Goal: Information Seeking & Learning: Learn about a topic

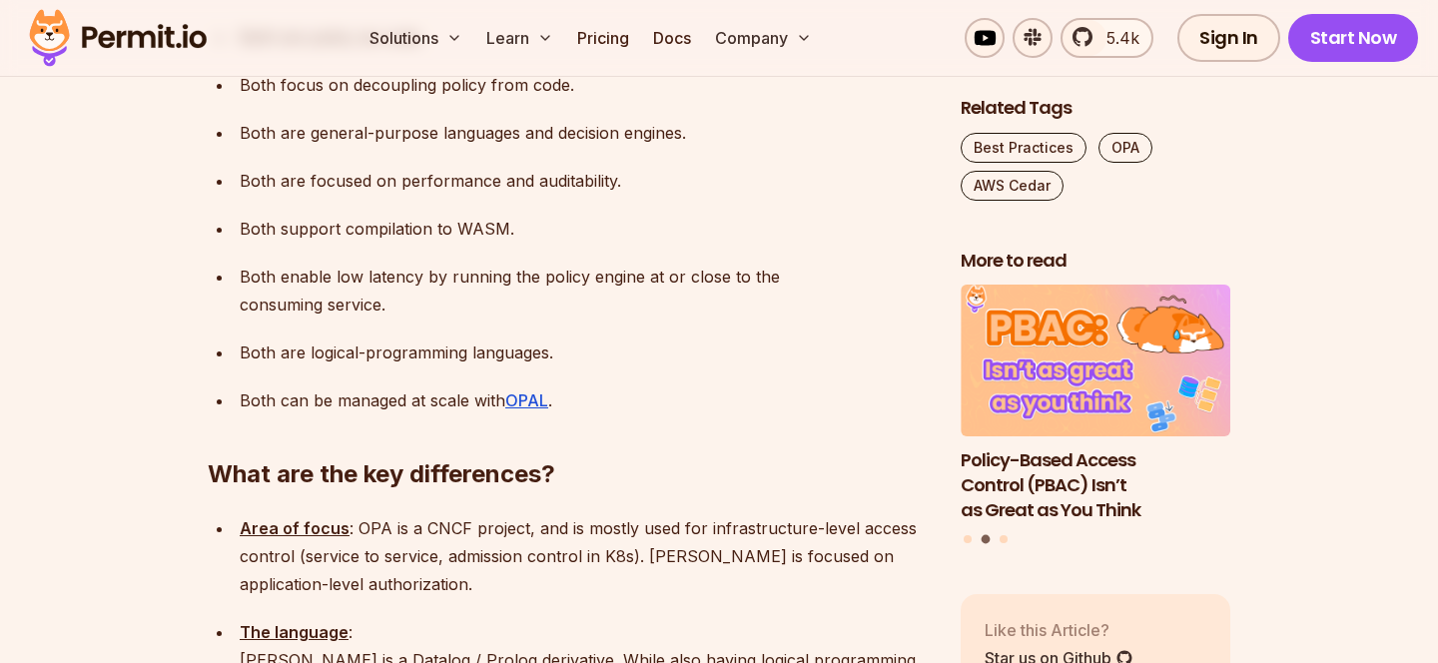
scroll to position [1963, 0]
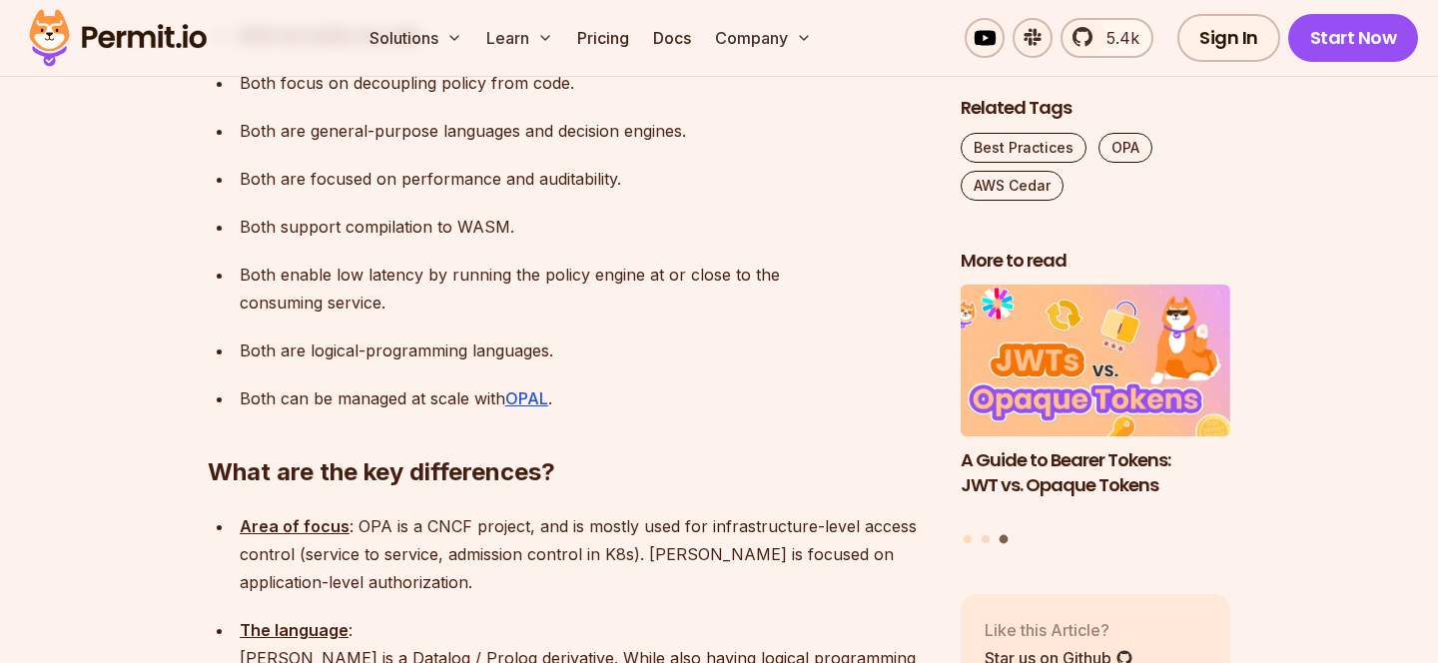
drag, startPoint x: 451, startPoint y: 148, endPoint x: 504, endPoint y: 149, distance: 54.0
click at [504, 213] on p "Both support compilation to WASM." at bounding box center [584, 227] width 689 height 28
click at [501, 261] on p "Both enable low latency by running the policy engine at or close to the consumi…" at bounding box center [584, 289] width 689 height 56
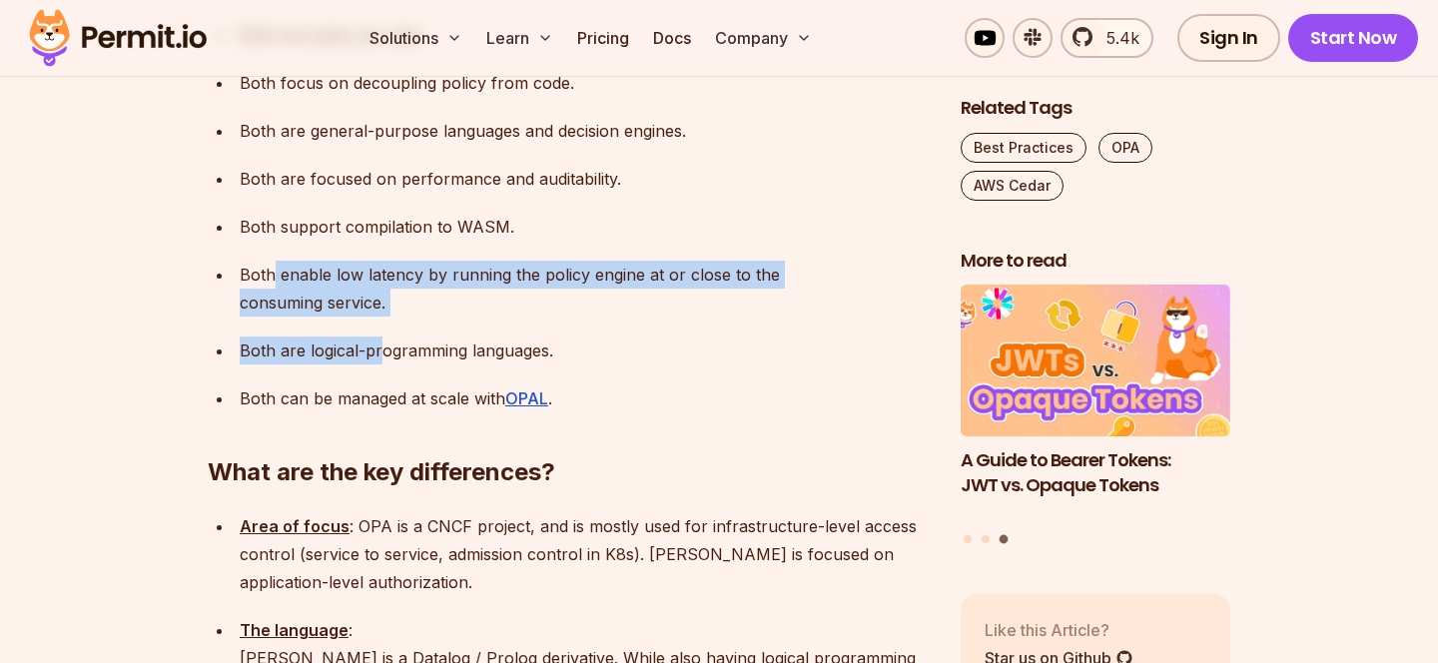
drag, startPoint x: 276, startPoint y: 200, endPoint x: 380, endPoint y: 235, distance: 109.6
click at [380, 235] on ul "Both are open-source. Both are policy as code. Both focus on decoupling policy …" at bounding box center [568, 193] width 721 height 440
click at [377, 337] on p "Both are logical-programming languages." at bounding box center [584, 351] width 689 height 28
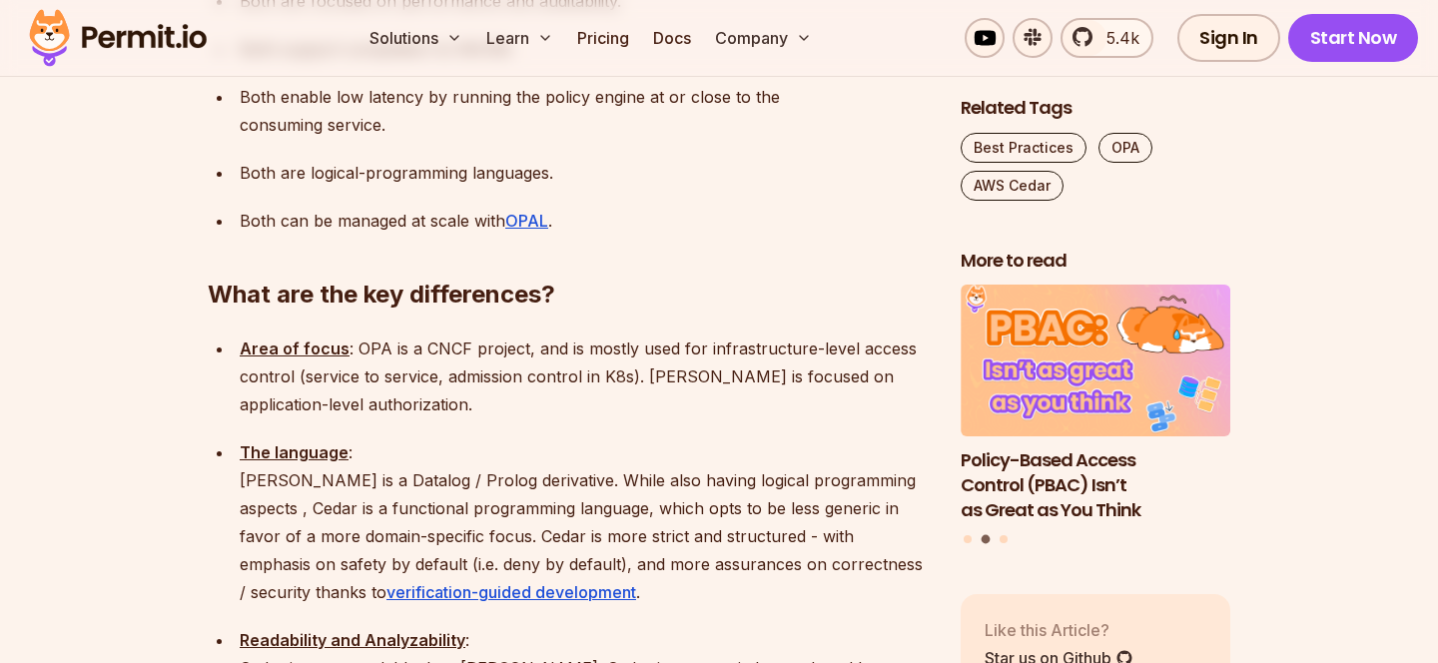
scroll to position [2144, 0]
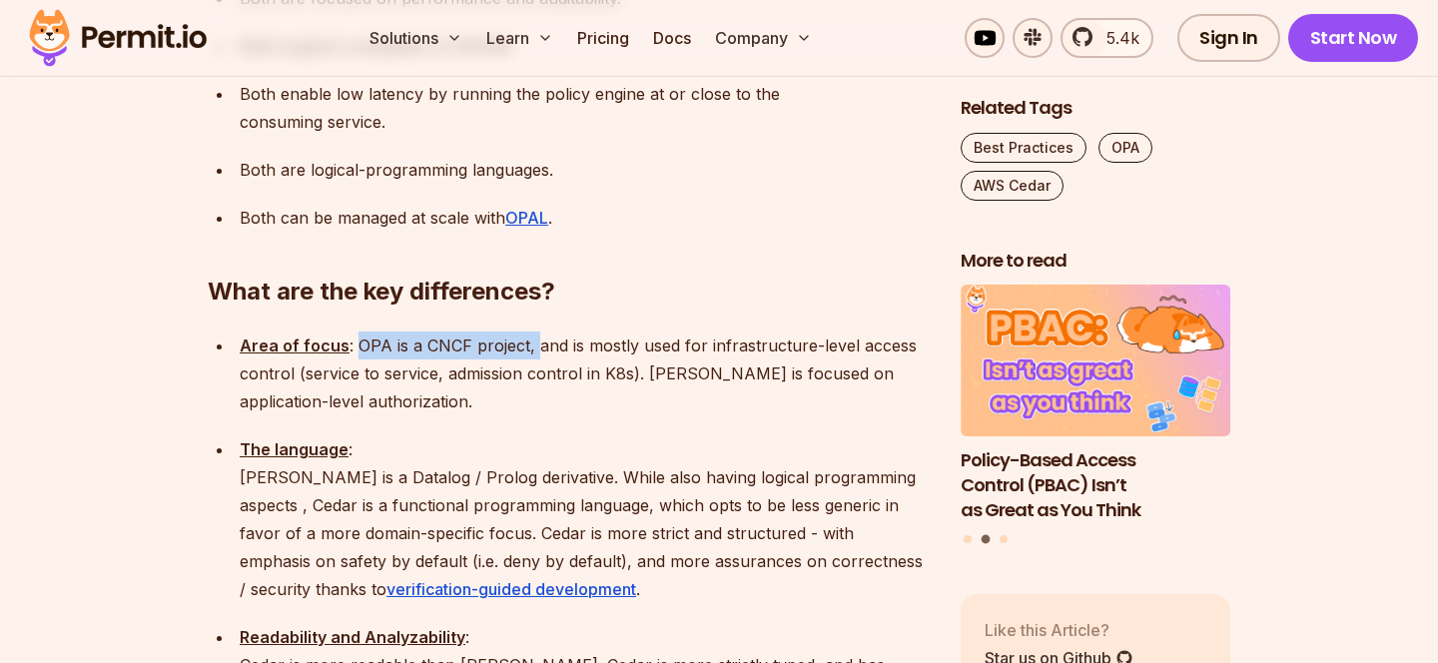
drag, startPoint x: 354, startPoint y: 240, endPoint x: 530, endPoint y: 251, distance: 177.2
click at [530, 332] on p "Area of focus : OPA is a CNCF project, and is mostly used for infrastructure-le…" at bounding box center [584, 374] width 689 height 84
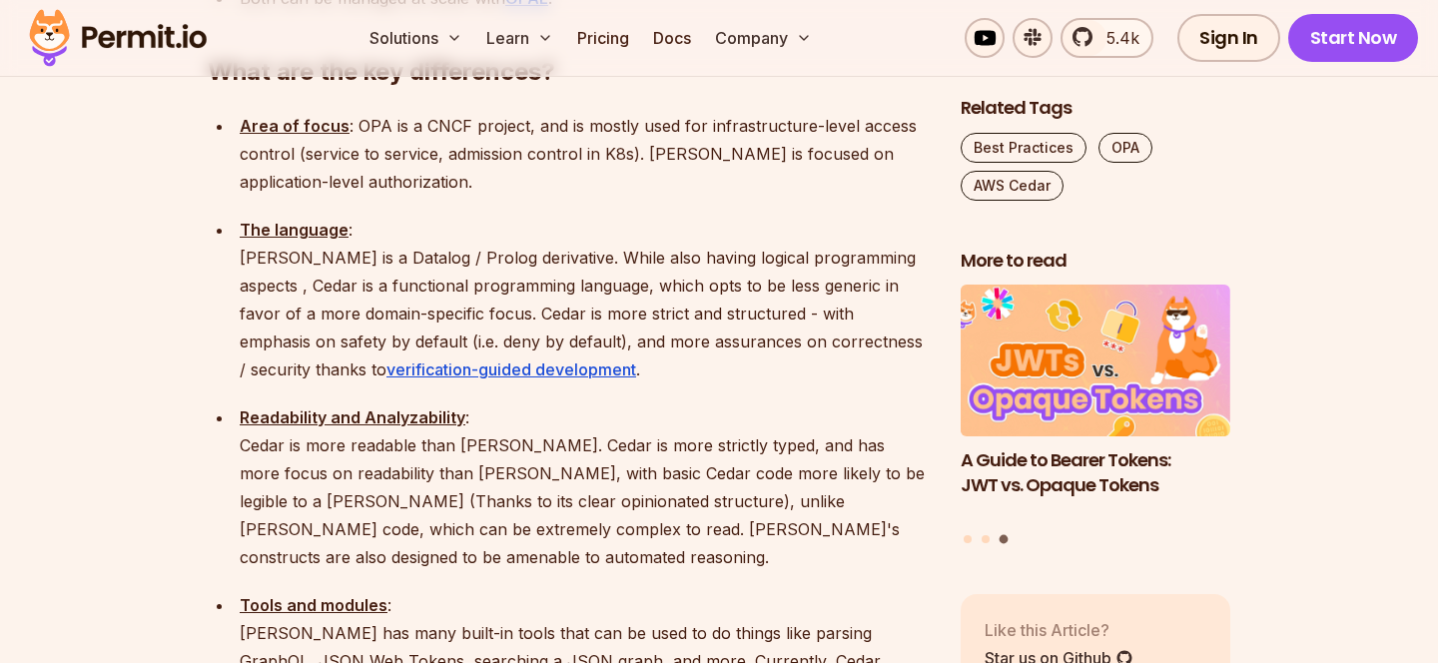
scroll to position [2365, 0]
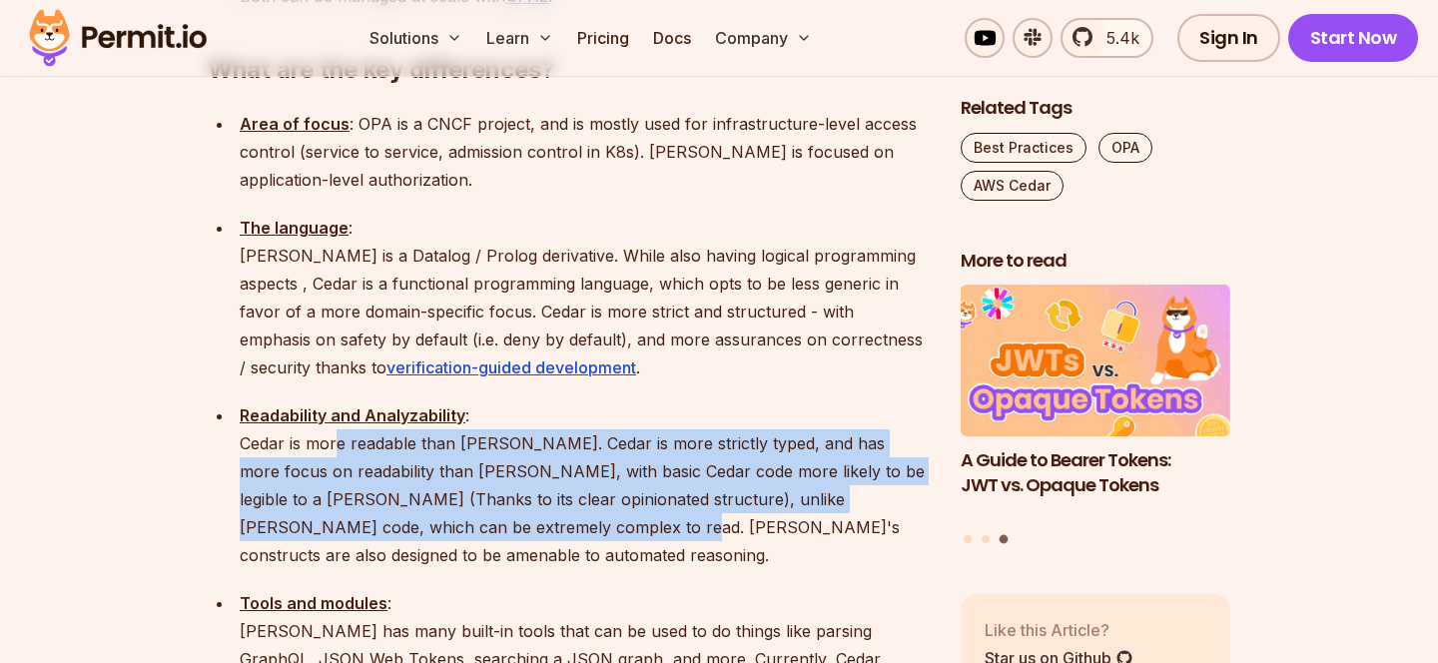
drag, startPoint x: 338, startPoint y: 343, endPoint x: 517, endPoint y: 420, distance: 195.6
click at [517, 420] on p "Readability and Analyzability : Cedar is more readable than [PERSON_NAME]. Ceda…" at bounding box center [584, 486] width 689 height 168
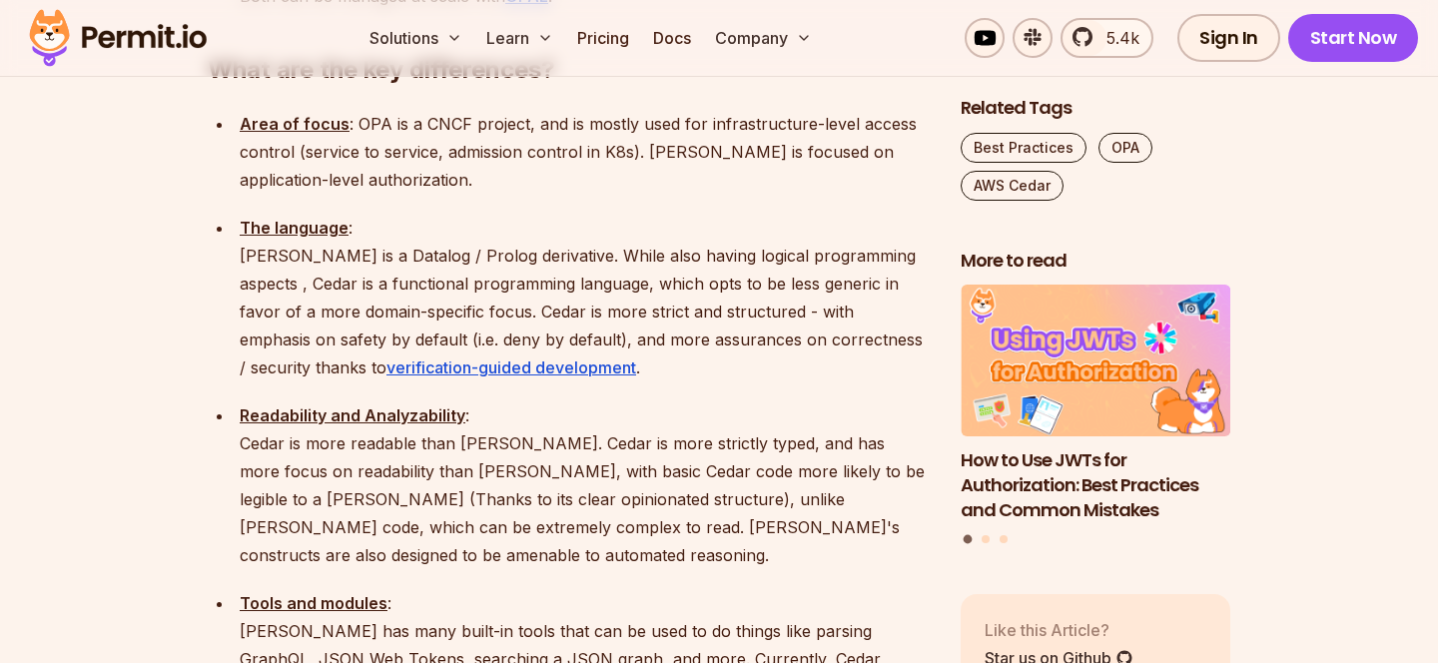
click at [581, 420] on p "Readability and Analyzability : Cedar is more readable than [PERSON_NAME]. Ceda…" at bounding box center [584, 486] width 689 height 168
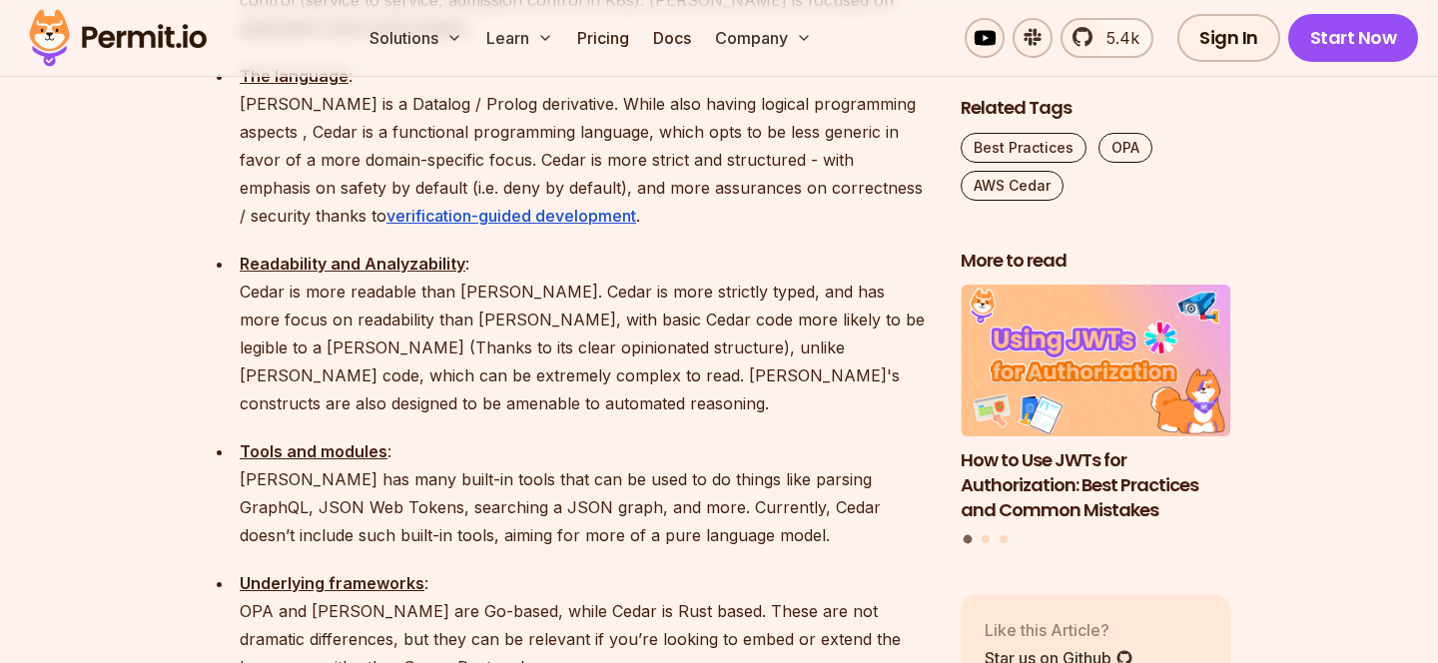
scroll to position [2519, 0]
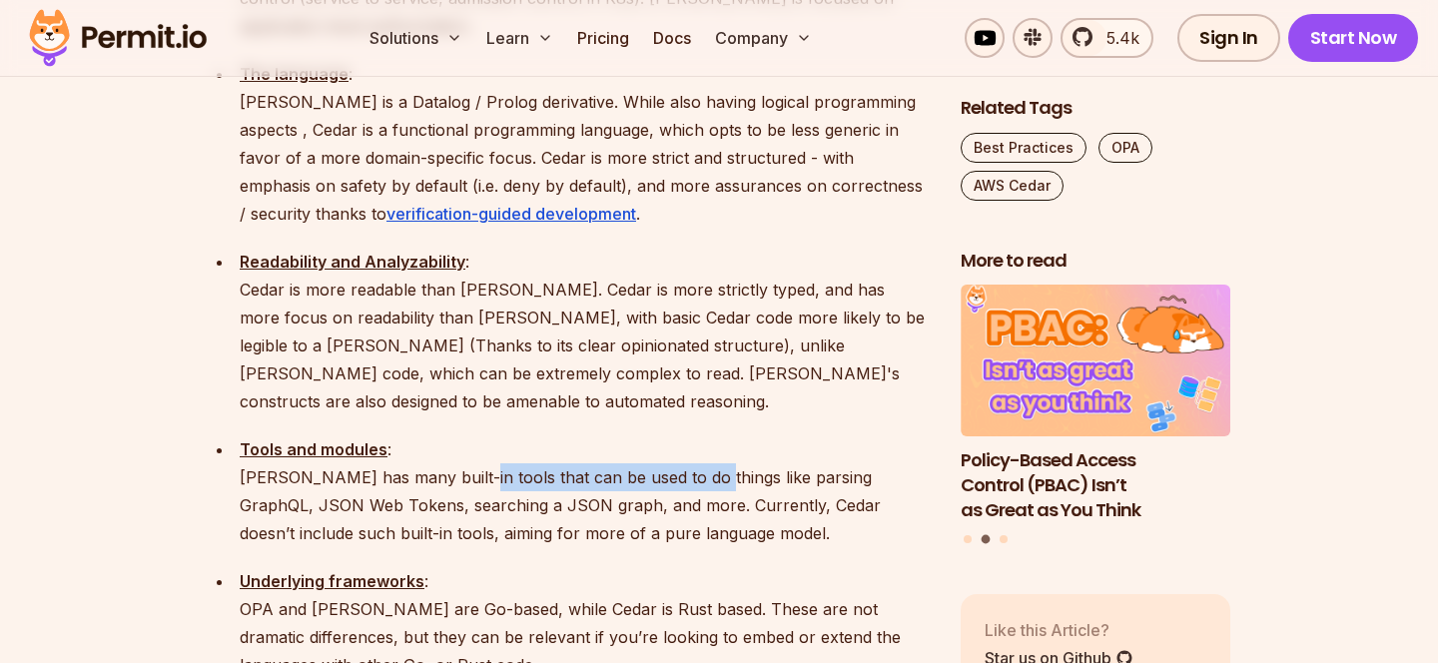
drag, startPoint x: 461, startPoint y: 341, endPoint x: 691, endPoint y: 358, distance: 231.4
click at [691, 436] on p "Tools and modules : [PERSON_NAME] has many built-in tools that can be used to d…" at bounding box center [584, 492] width 689 height 112
click at [713, 423] on ul "Area of focus : OPA is a CNCF project, and is mostly used for infrastructure-le…" at bounding box center [568, 641] width 721 height 1371
